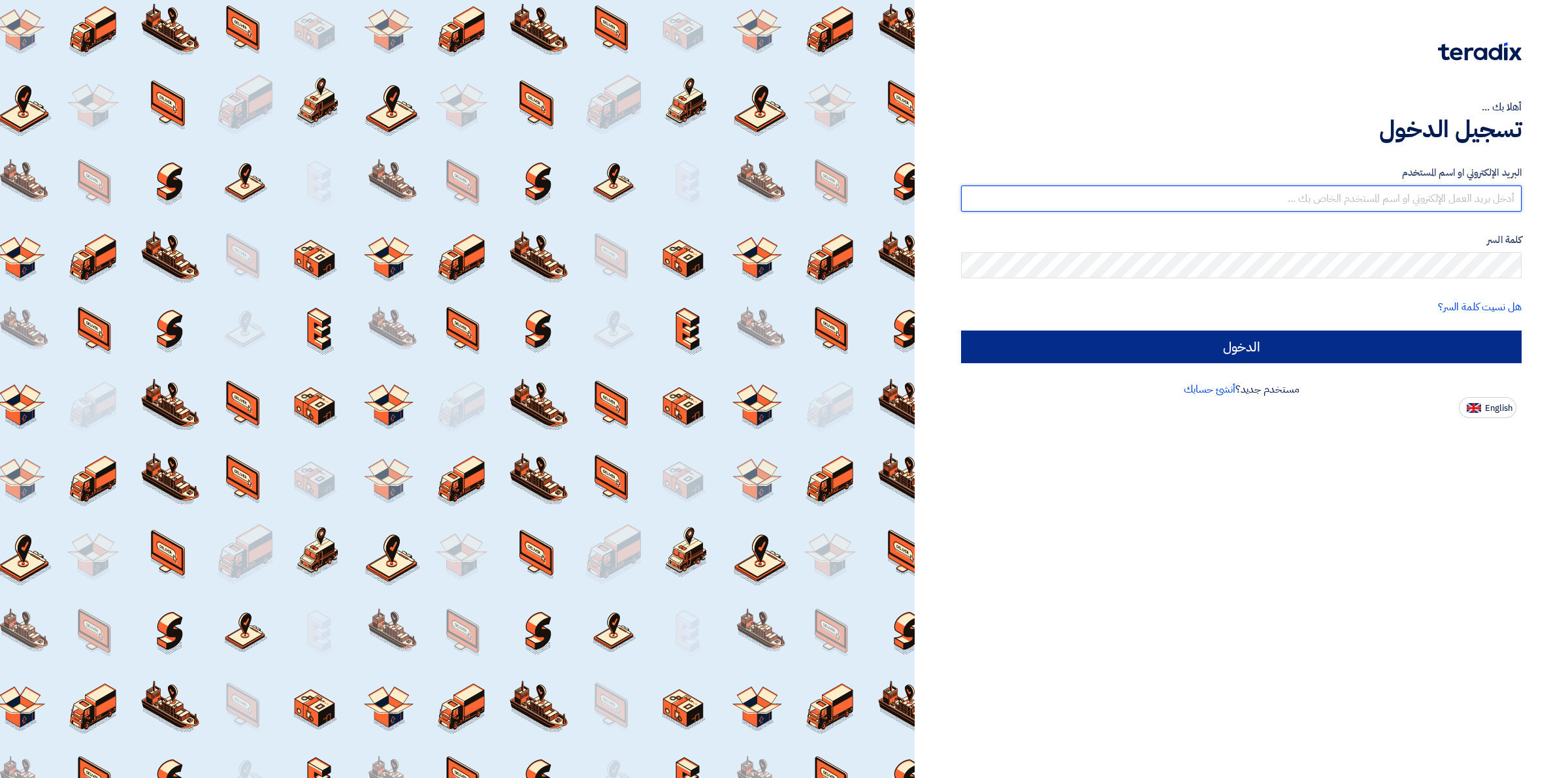
type input "[EMAIL_ADDRESS][DOMAIN_NAME]"
click at [1029, 345] on input "الدخول" at bounding box center [1241, 347] width 560 height 32
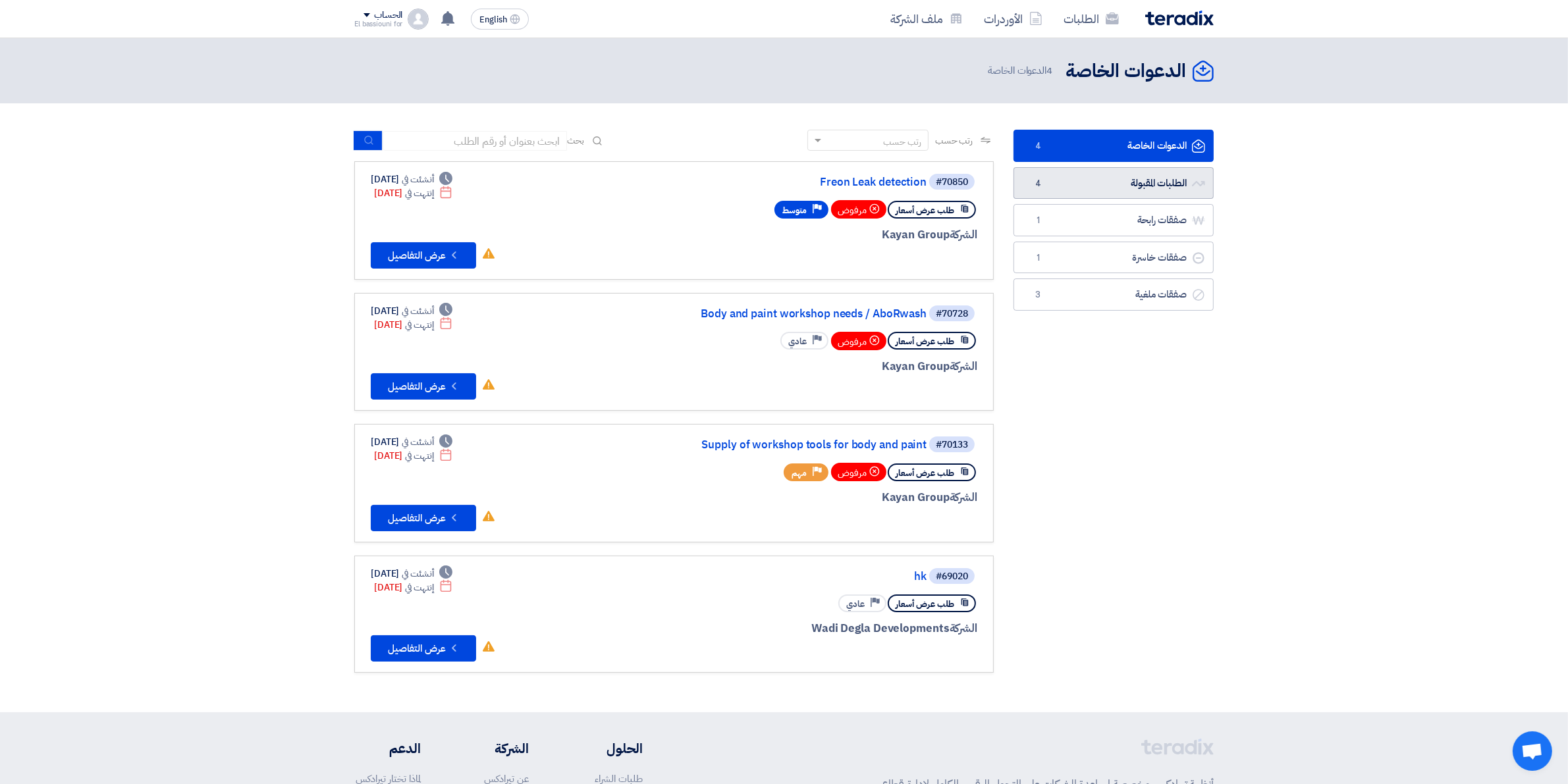
click at [1110, 177] on link "الطلبات المقبولة الطلبات المقبولة 4" at bounding box center [1113, 183] width 200 height 33
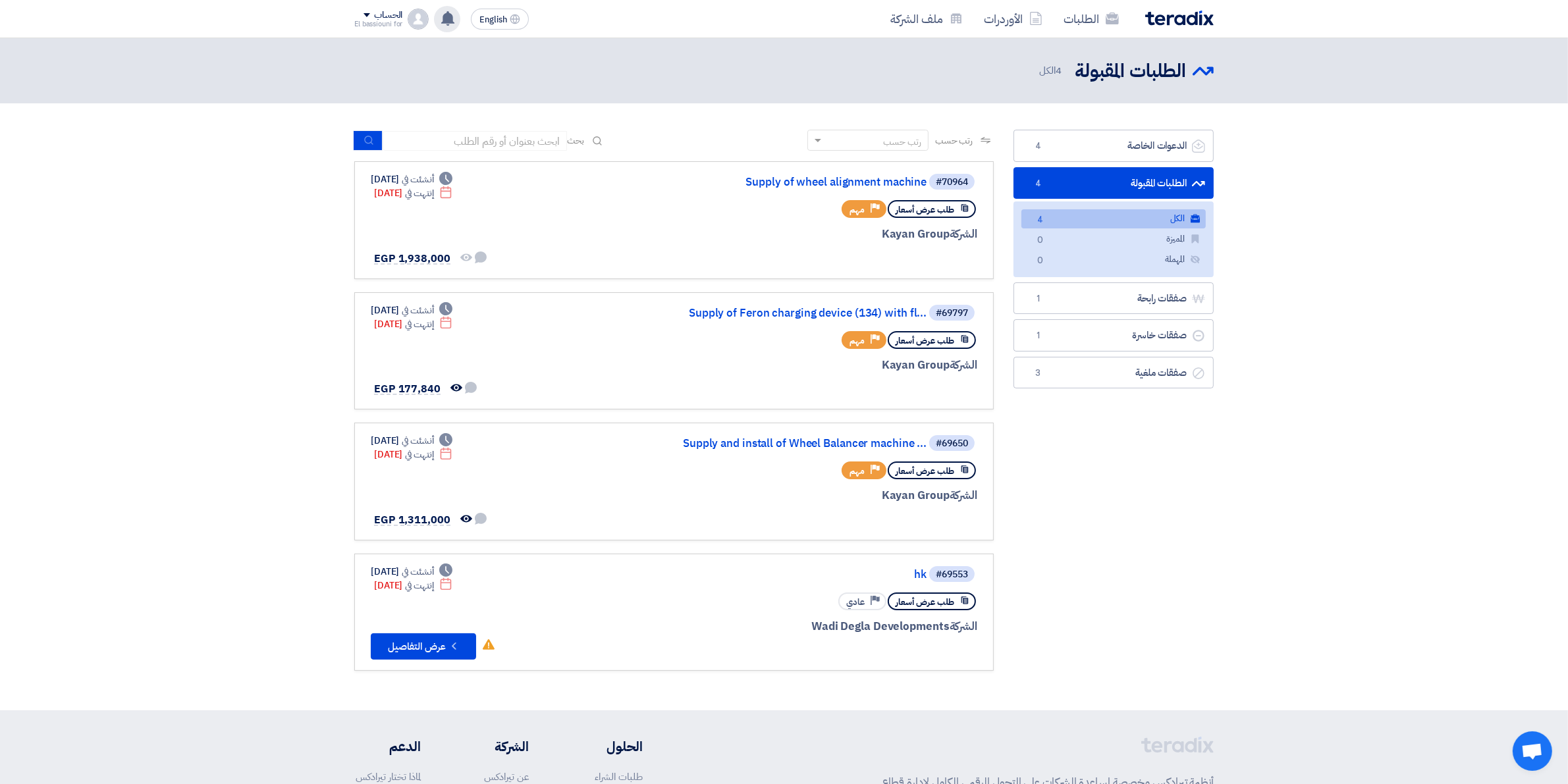
click at [453, 18] on use at bounding box center [447, 18] width 13 height 15
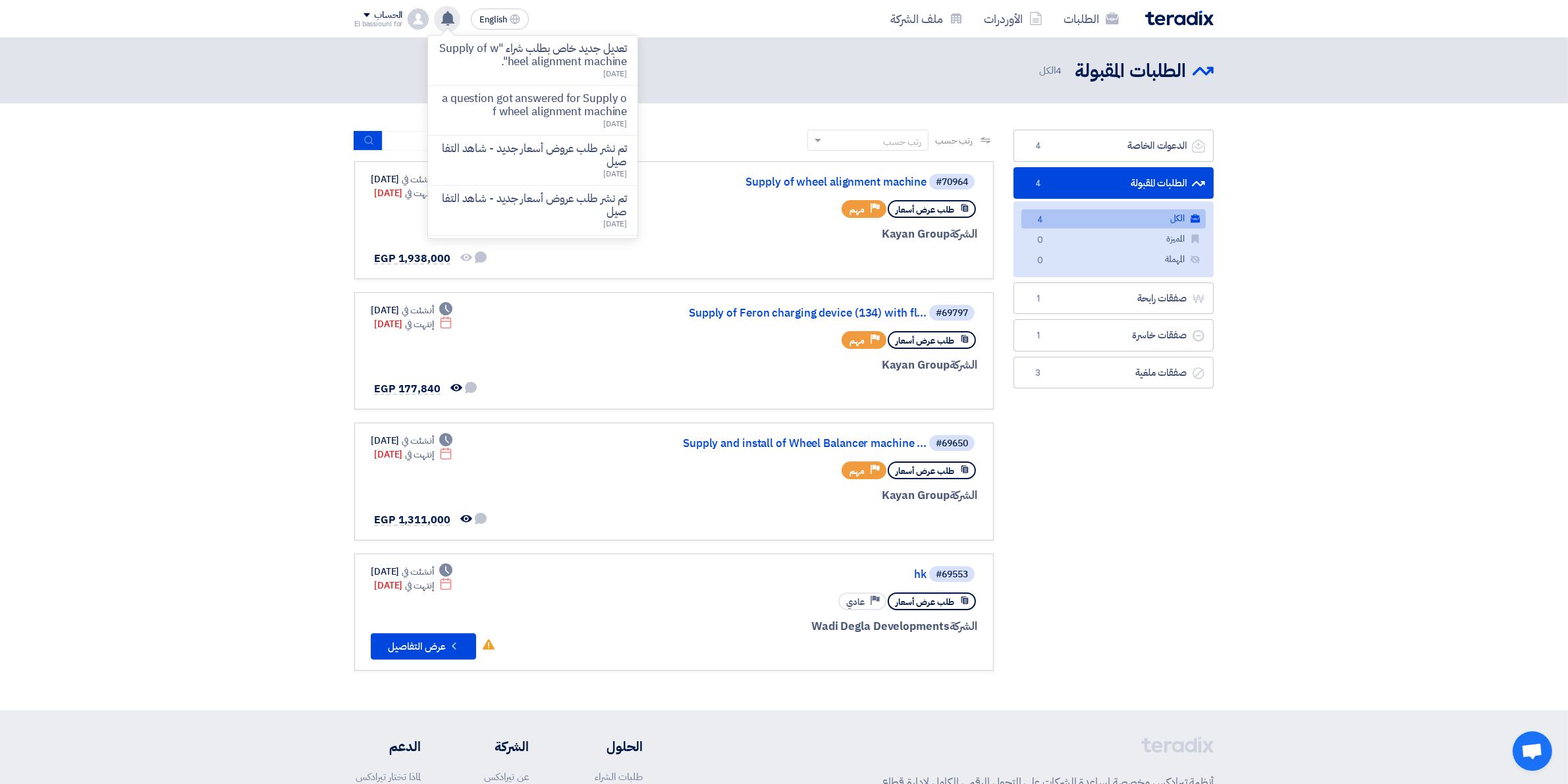
click at [453, 18] on use at bounding box center [447, 18] width 13 height 15
